Goal: Check status

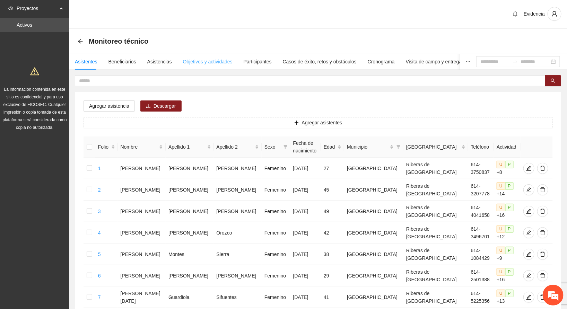
click at [194, 57] on div "Objetivos y actividades" at bounding box center [208, 62] width 50 height 16
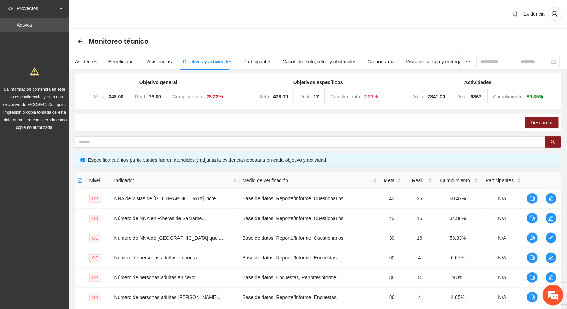
click at [285, 15] on div "Evidencia" at bounding box center [318, 14] width 498 height 29
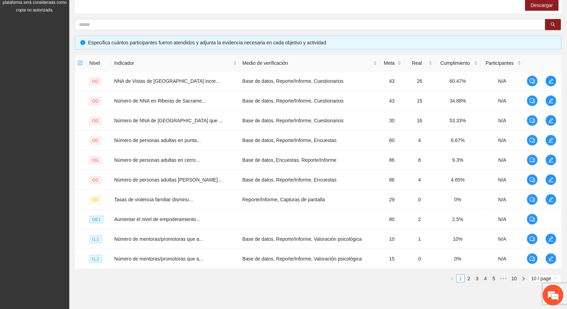
scroll to position [146, 0]
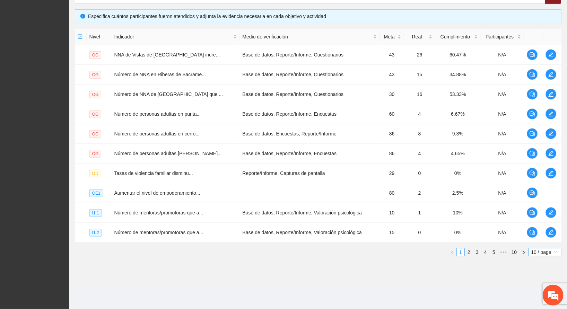
click at [543, 252] on span "10 / page" at bounding box center [544, 253] width 27 height 8
click at [533, 301] on div "100 / page" at bounding box center [545, 299] width 25 height 8
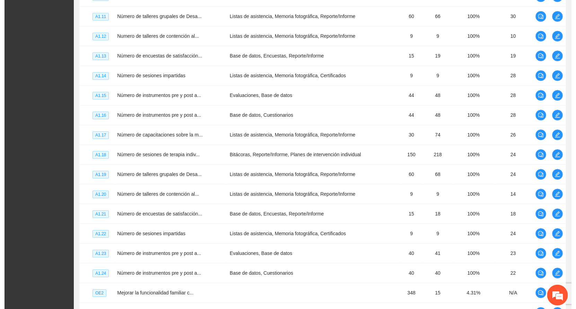
scroll to position [666, 0]
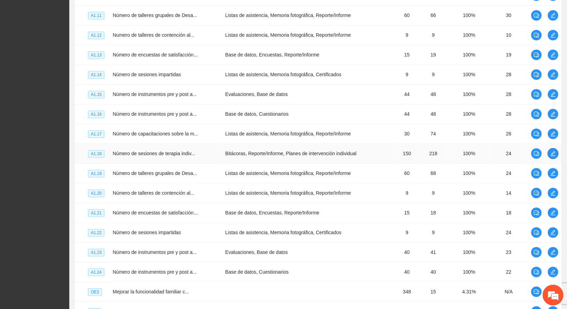
click at [552, 151] on icon "edit" at bounding box center [553, 153] width 5 height 5
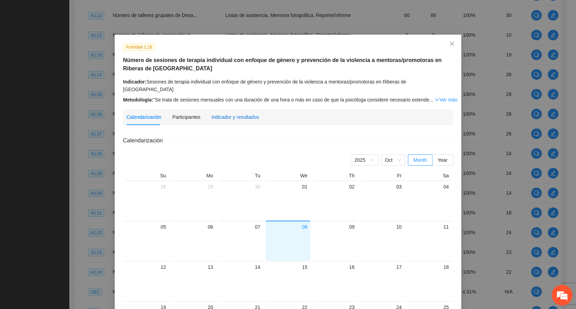
click at [235, 113] on div "Indicador y resultados" at bounding box center [234, 117] width 47 height 8
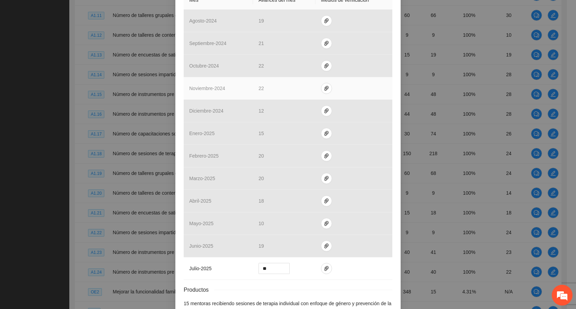
scroll to position [235, 0]
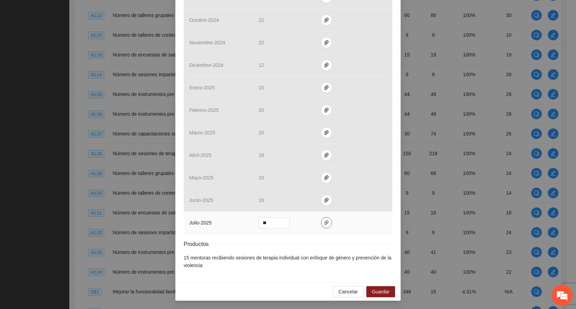
click at [324, 224] on icon "paper-clip" at bounding box center [327, 223] width 6 height 6
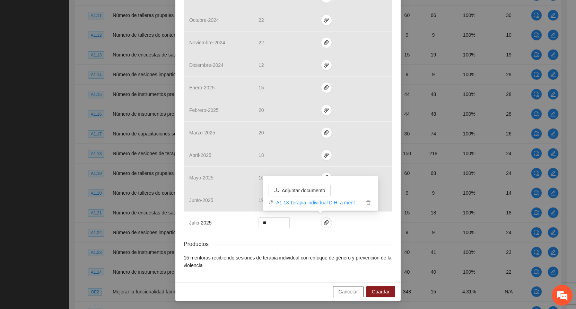
click at [339, 292] on span "Cancelar" at bounding box center [348, 292] width 19 height 8
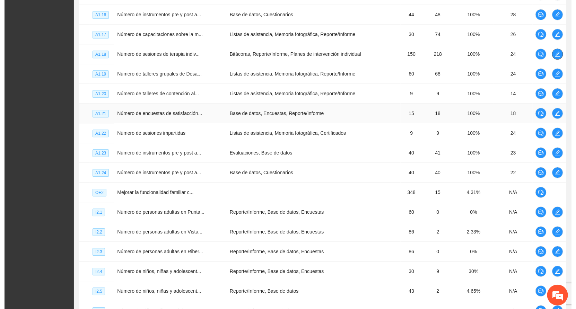
scroll to position [832, 0]
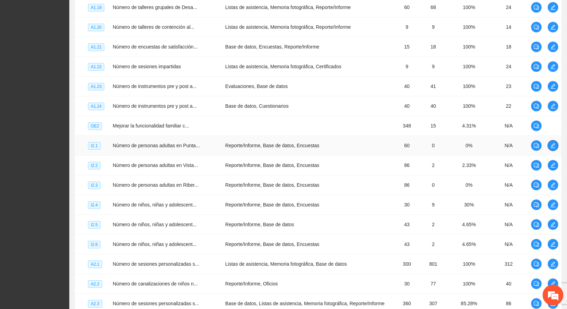
click at [555, 145] on icon "edit" at bounding box center [553, 146] width 6 height 6
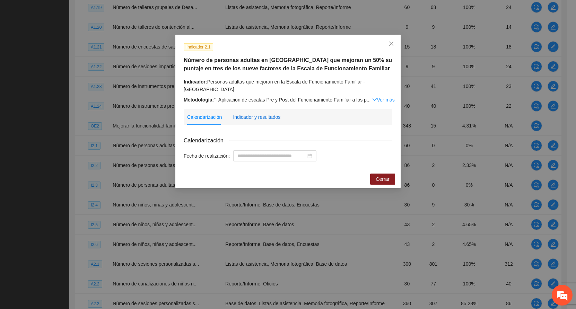
click at [263, 113] on div "Indicador y resultados" at bounding box center [256, 117] width 47 height 8
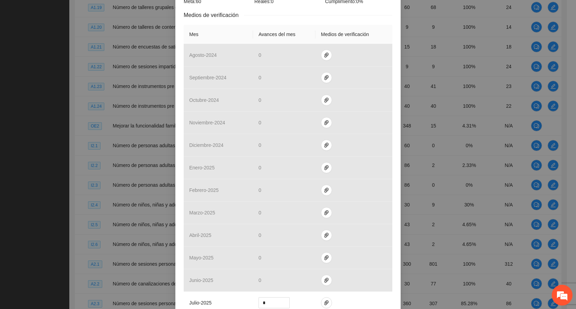
scroll to position [156, 0]
click at [324, 297] on icon "paper-clip" at bounding box center [327, 300] width 6 height 6
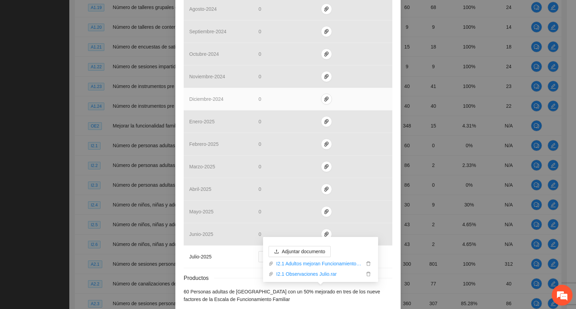
scroll to position [228, 0]
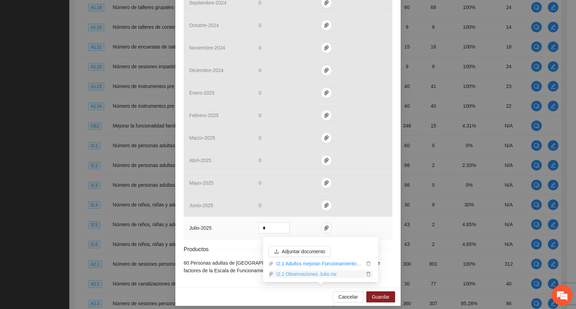
click at [294, 273] on link "I2.1 Observaciones Julio.rar" at bounding box center [318, 274] width 91 height 8
